Goal: Transaction & Acquisition: Purchase product/service

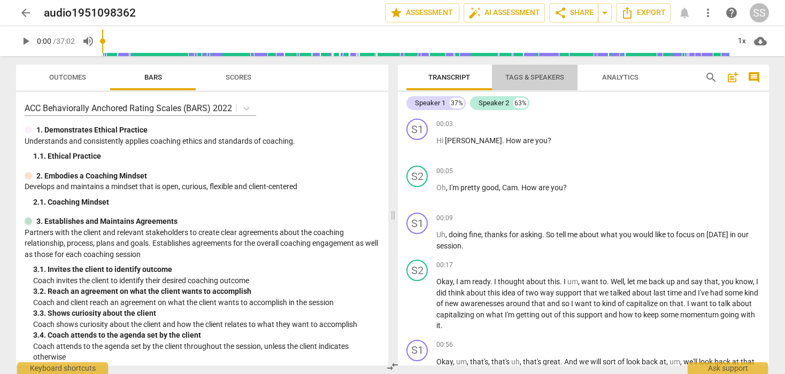
click at [536, 81] on span "Tags & Speakers" at bounding box center [534, 78] width 84 height 14
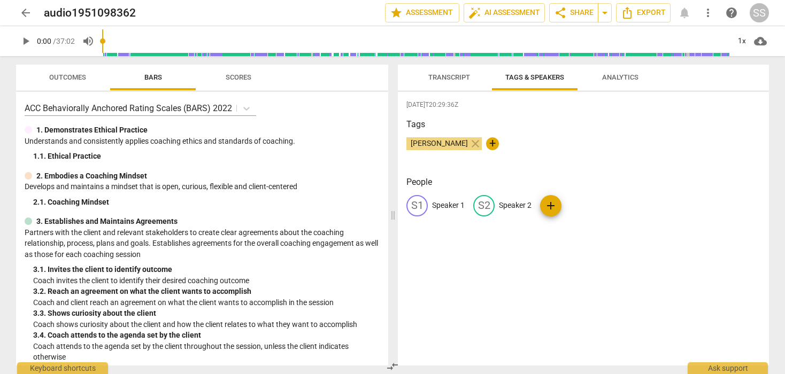
click at [451, 204] on p "Speaker 1" at bounding box center [448, 205] width 33 height 11
type input "Cam"
click at [577, 204] on p "Speaker 2" at bounding box center [584, 205] width 33 height 11
type input "Jean"
click at [444, 77] on span "Transcript" at bounding box center [449, 77] width 42 height 8
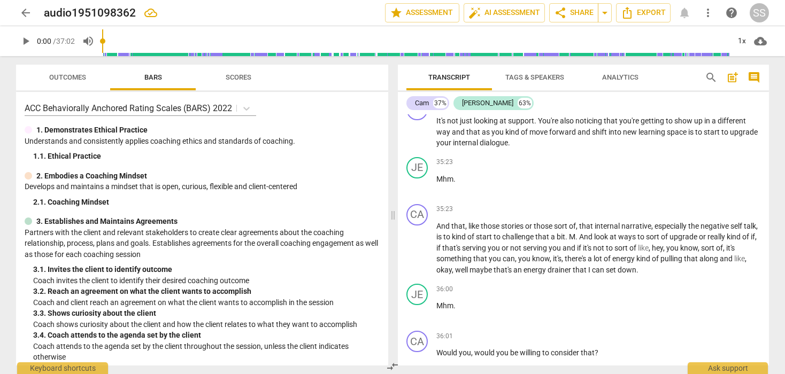
scroll to position [7864, 0]
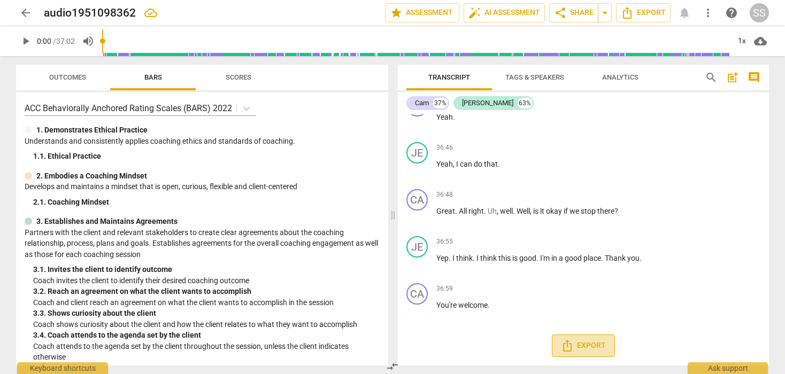
click at [569, 346] on icon "Export" at bounding box center [567, 346] width 9 height 12
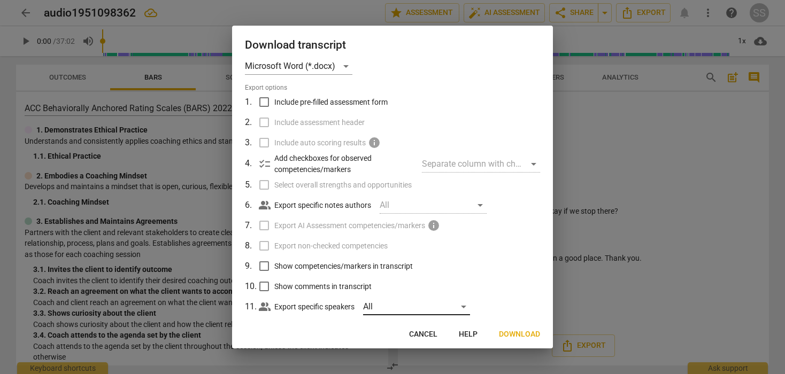
scroll to position [0, 0]
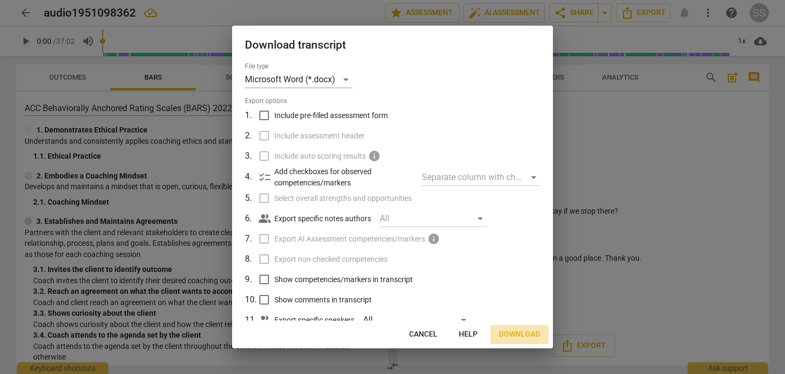
click at [509, 332] on span "Download" at bounding box center [519, 334] width 41 height 11
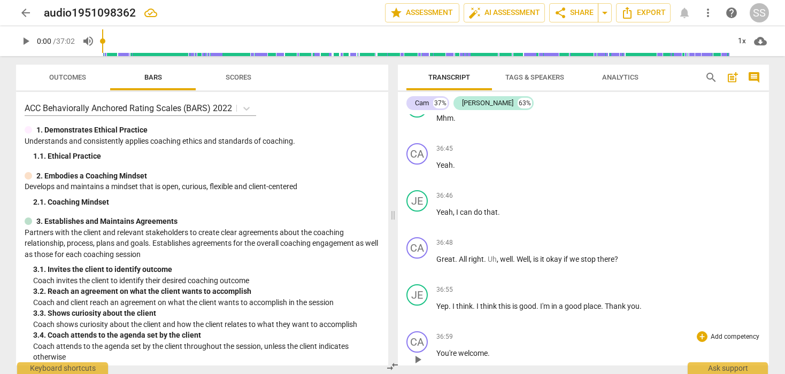
scroll to position [7864, 0]
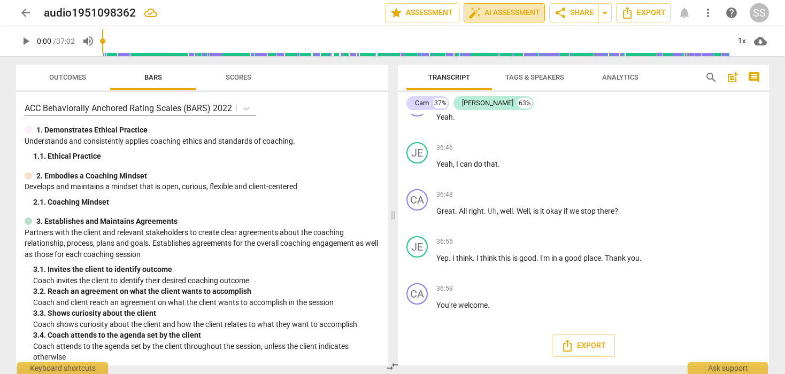
click at [501, 11] on span "auto_fix_high AI Assessment" at bounding box center [504, 12] width 72 height 13
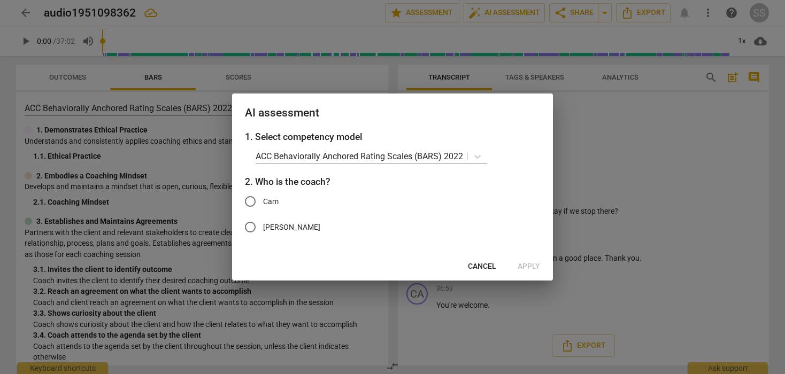
click at [252, 202] on input "Cam" at bounding box center [250, 202] width 26 height 26
radio input "true"
click at [526, 265] on span "Apply" at bounding box center [528, 266] width 22 height 11
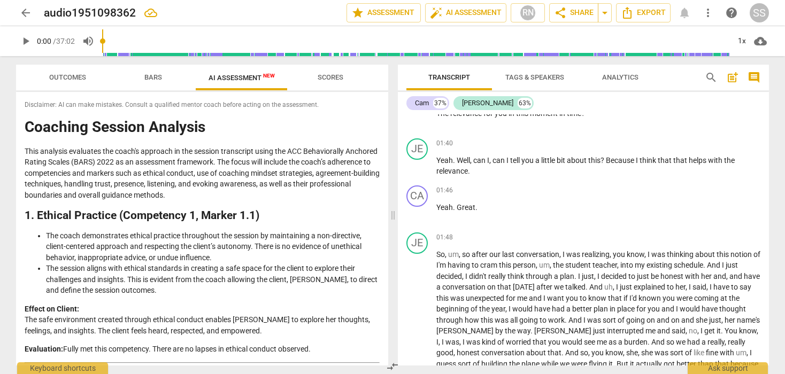
scroll to position [0, 0]
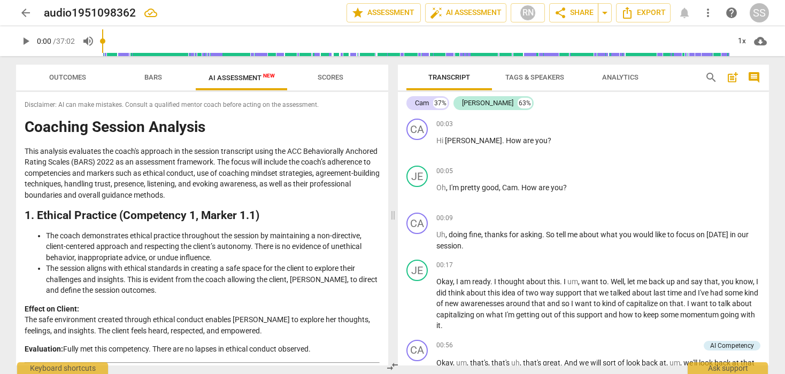
click at [30, 11] on span "arrow_back" at bounding box center [25, 12] width 13 height 13
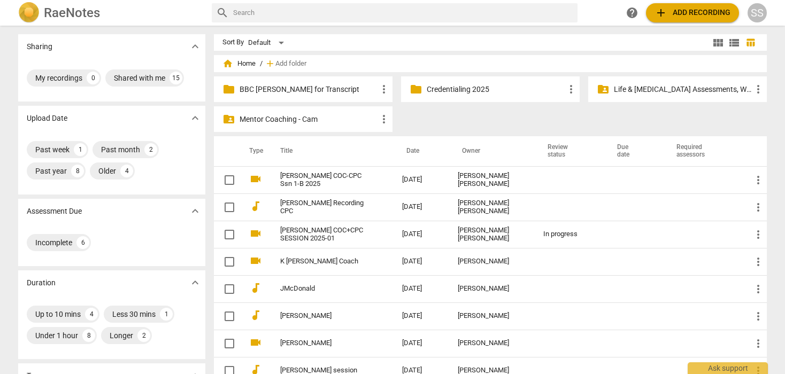
click at [257, 120] on p "Mentor Coaching - Cam" at bounding box center [308, 119] width 138 height 11
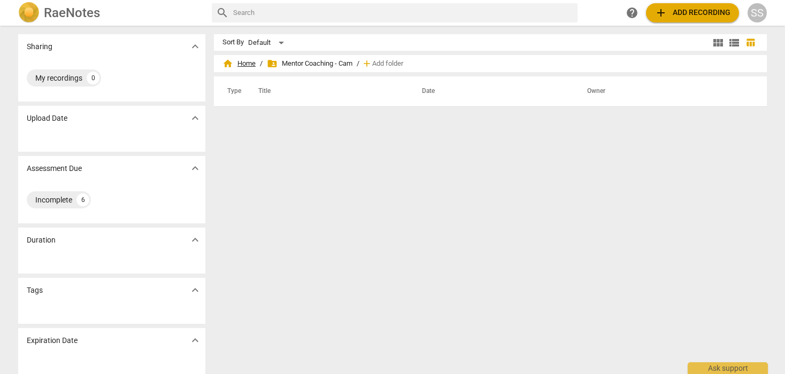
click at [238, 61] on span "home Home" at bounding box center [238, 63] width 33 height 11
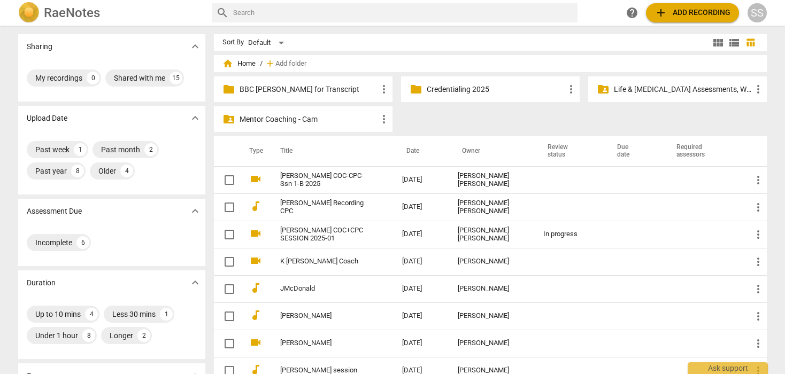
click at [313, 84] on p "BBC [PERSON_NAME] for Transcript" at bounding box center [308, 89] width 138 height 11
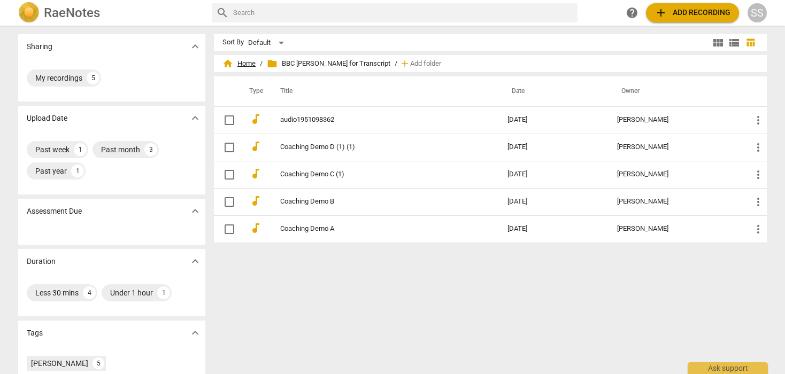
click at [238, 58] on span "home Home" at bounding box center [238, 63] width 33 height 11
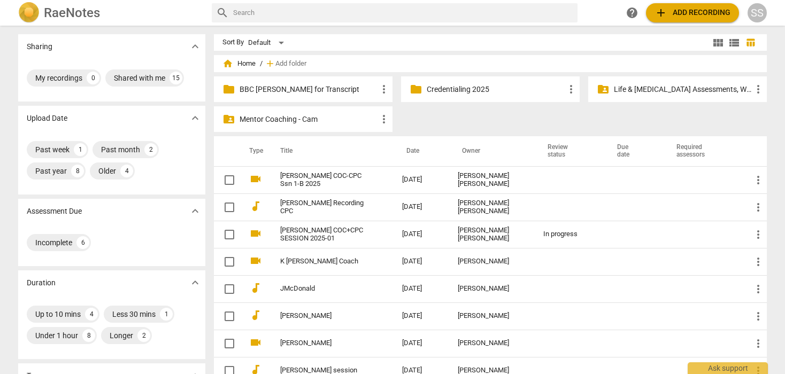
click at [756, 13] on div "SS" at bounding box center [756, 12] width 19 height 19
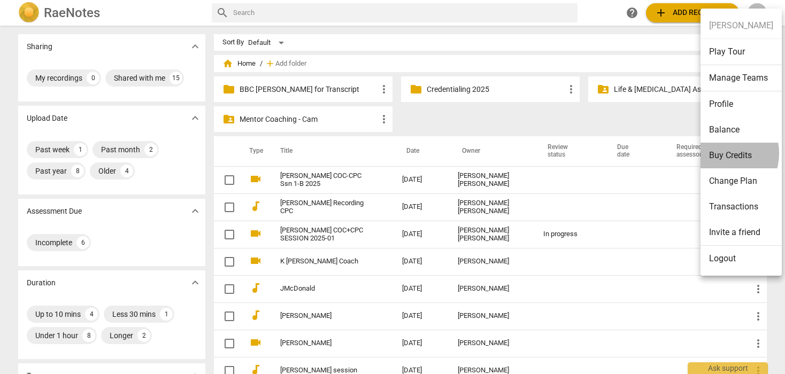
click at [718, 153] on li "Buy Credits" at bounding box center [740, 156] width 81 height 26
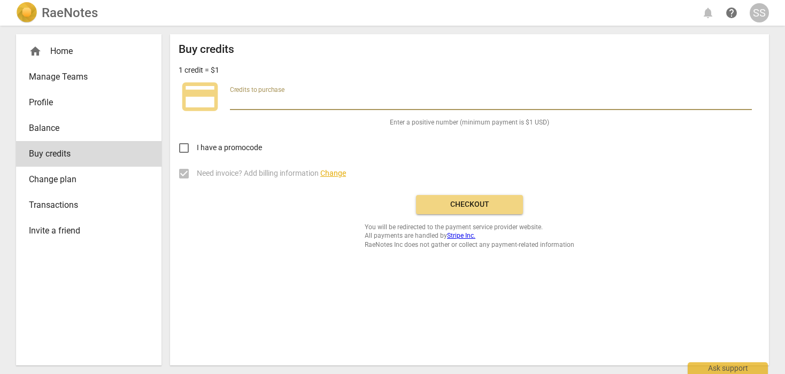
click at [285, 98] on input "number" at bounding box center [491, 103] width 522 height 16
type input "30"
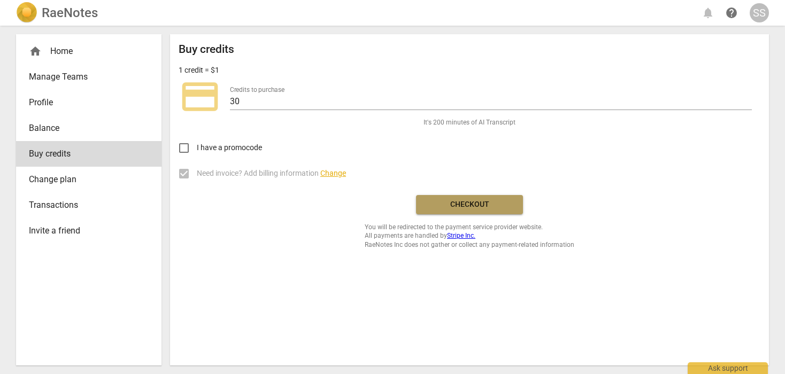
click at [459, 200] on span "Checkout" at bounding box center [469, 204] width 90 height 11
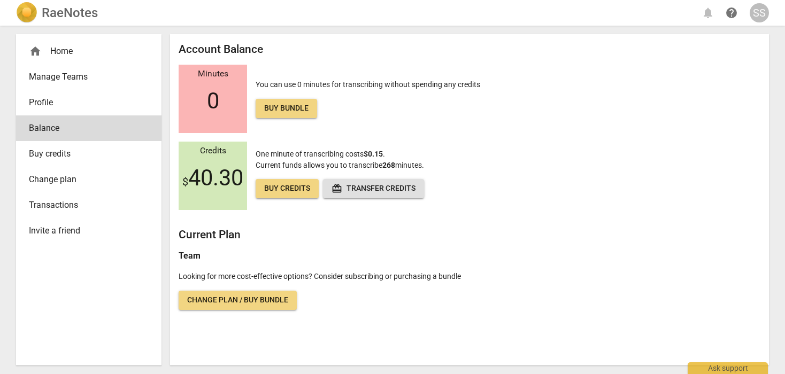
click at [64, 11] on h2 "RaeNotes" at bounding box center [70, 12] width 56 height 15
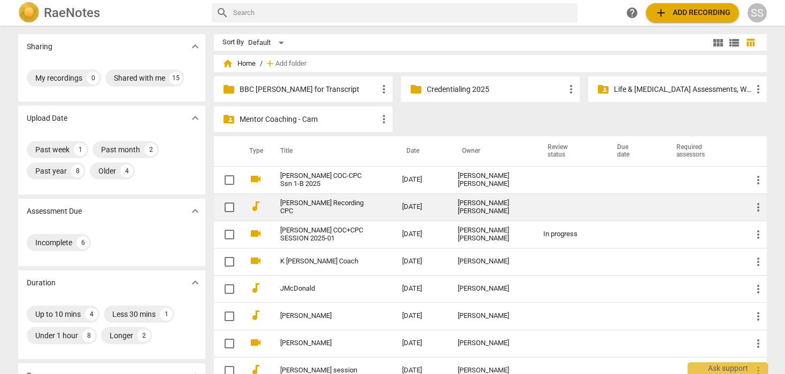
click at [317, 206] on link "[PERSON_NAME] Recording CPC" at bounding box center [321, 207] width 83 height 16
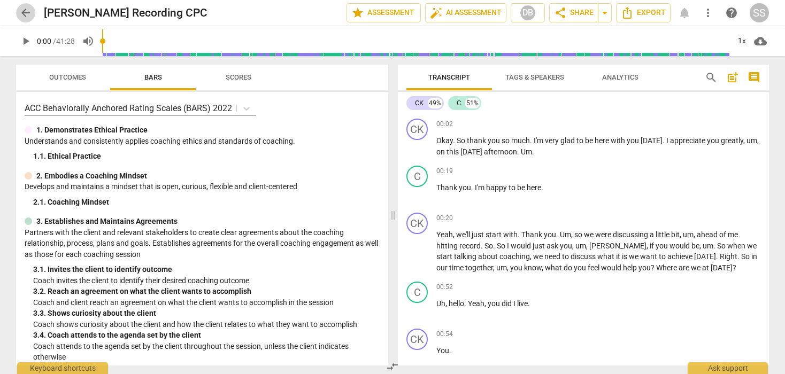
click at [27, 14] on span "arrow_back" at bounding box center [25, 12] width 13 height 13
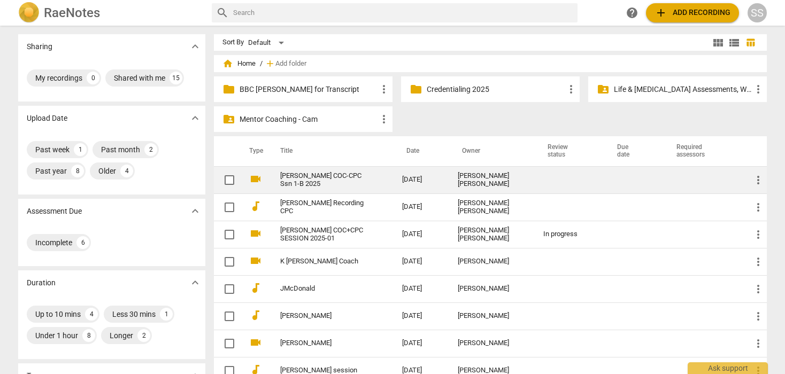
click at [290, 177] on link "[PERSON_NAME] COC-CPC Ssn 1-B 2025" at bounding box center [321, 180] width 83 height 16
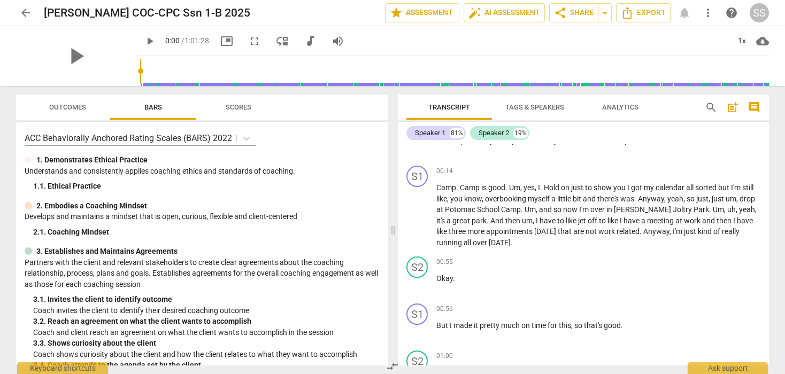
scroll to position [165, 0]
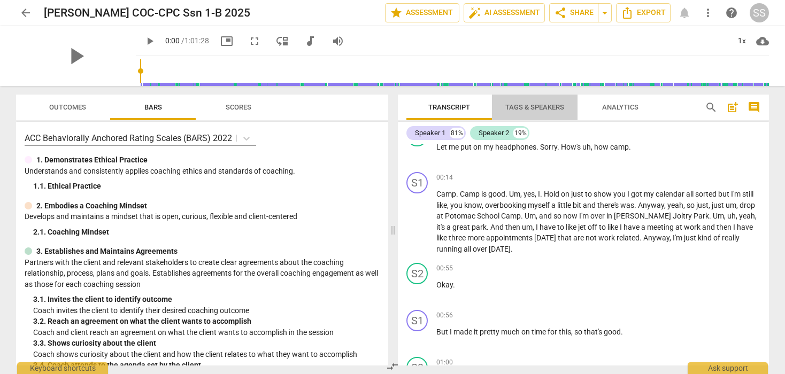
click at [540, 105] on span "Tags & Speakers" at bounding box center [534, 107] width 59 height 8
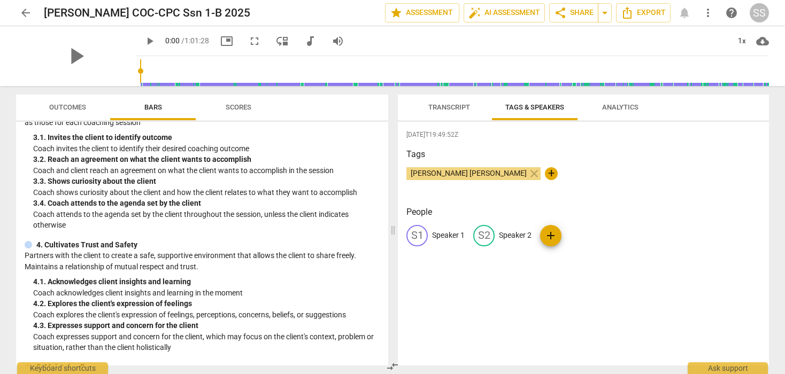
scroll to position [0, 0]
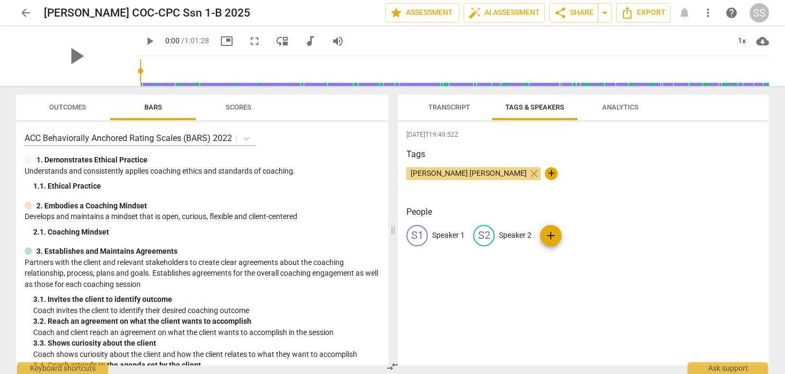
click at [28, 7] on span "arrow_back" at bounding box center [25, 12] width 13 height 13
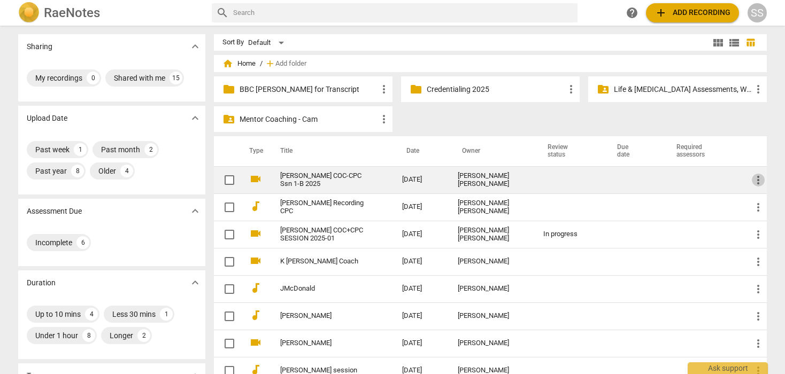
click at [757, 178] on span "more_vert" at bounding box center [757, 180] width 13 height 13
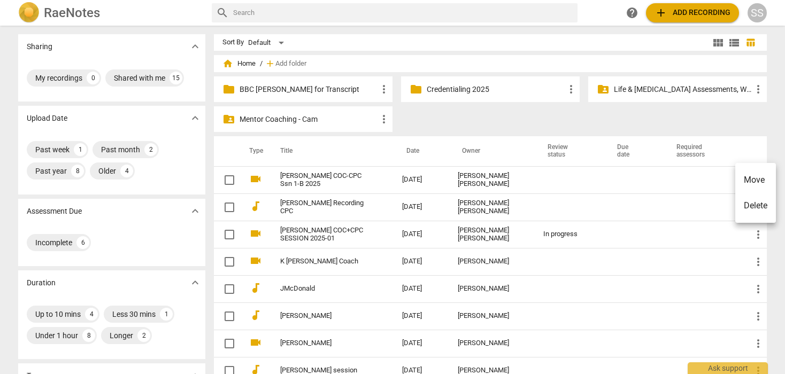
click at [693, 176] on div at bounding box center [392, 187] width 785 height 374
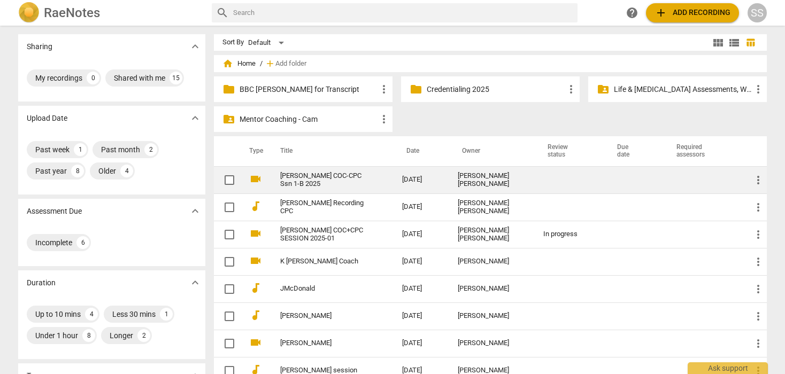
click at [336, 173] on link "[PERSON_NAME] COC-CPC Ssn 1-B 2025" at bounding box center [321, 180] width 83 height 16
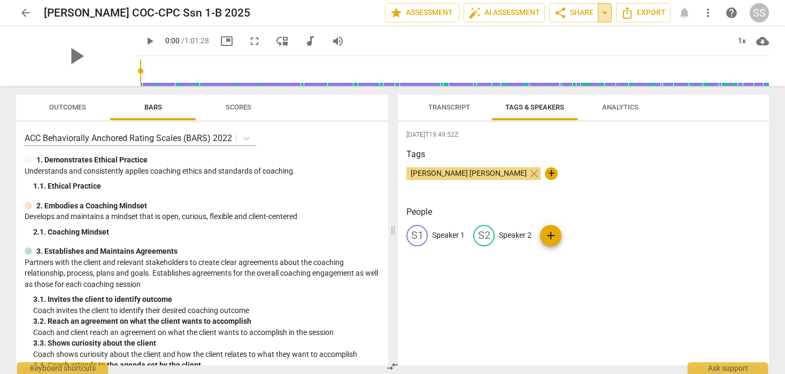
click at [608, 12] on span "arrow_drop_down" at bounding box center [604, 12] width 13 height 13
click at [731, 10] on span "help" at bounding box center [731, 12] width 13 height 13
click at [602, 12] on span "arrow_drop_down" at bounding box center [604, 12] width 13 height 13
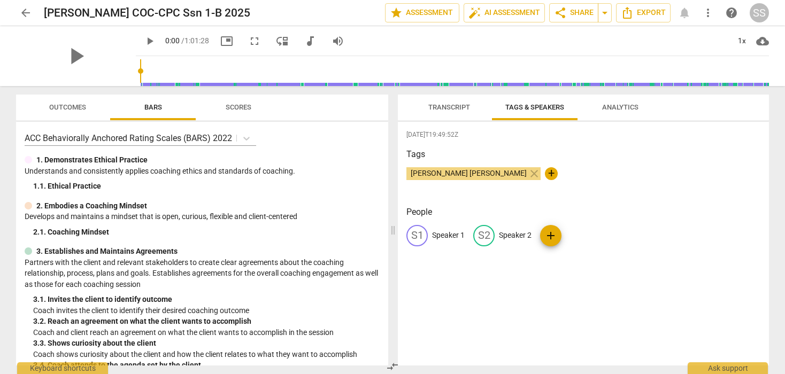
click at [23, 12] on span "arrow_back" at bounding box center [25, 12] width 13 height 13
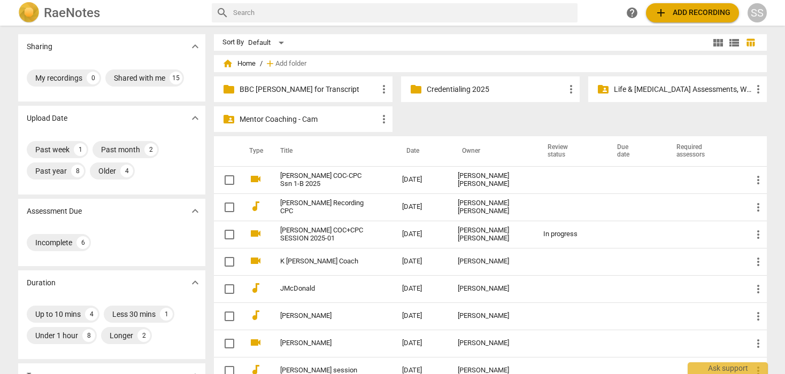
click at [335, 114] on p "Mentor Coaching - Cam" at bounding box center [308, 119] width 138 height 11
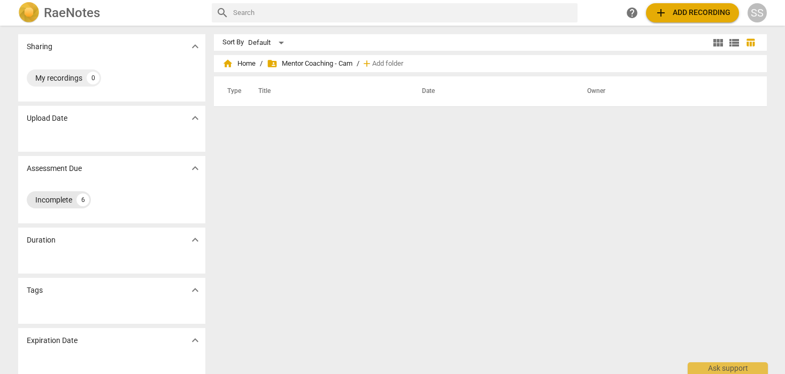
click at [64, 197] on div "Incomplete" at bounding box center [53, 200] width 37 height 11
click at [33, 15] on img at bounding box center [28, 12] width 21 height 21
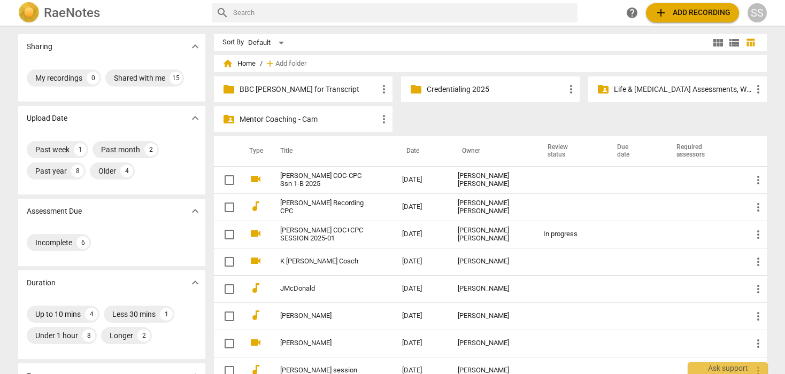
click at [641, 91] on p "Life & [MEDICAL_DATA] Assessments, Winter 2025" at bounding box center [683, 89] width 138 height 11
